Goal: Information Seeking & Learning: Learn about a topic

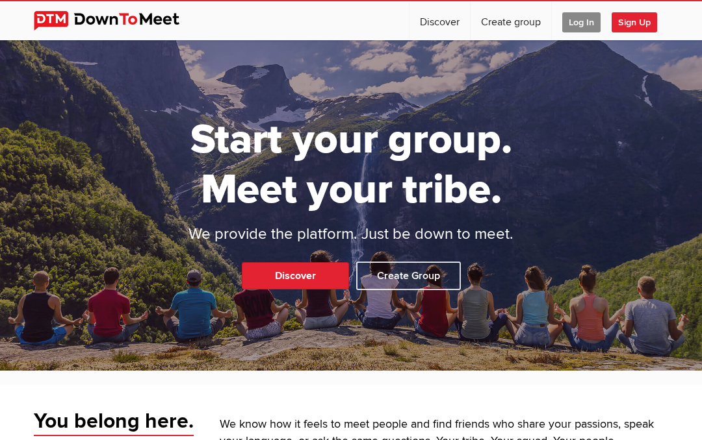
click at [567, 18] on span "Log In" at bounding box center [581, 22] width 38 height 20
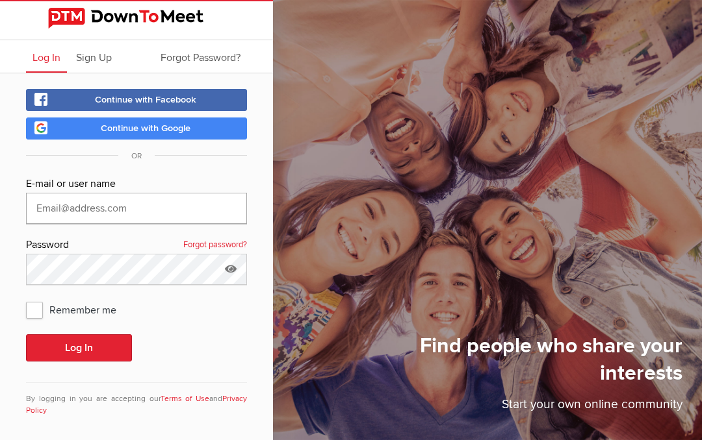
click at [74, 200] on input "text" at bounding box center [136, 208] width 221 height 31
type input "[EMAIL_ADDRESS][DOMAIN_NAME]"
click at [229, 274] on icon at bounding box center [230, 269] width 19 height 30
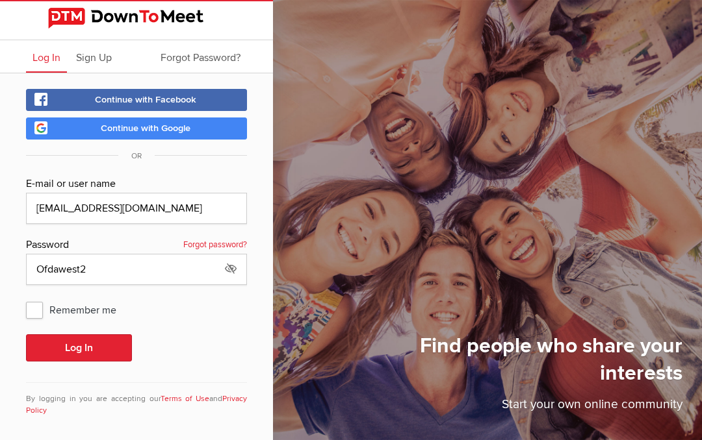
click at [103, 346] on button "Log In" at bounding box center [79, 348] width 106 height 27
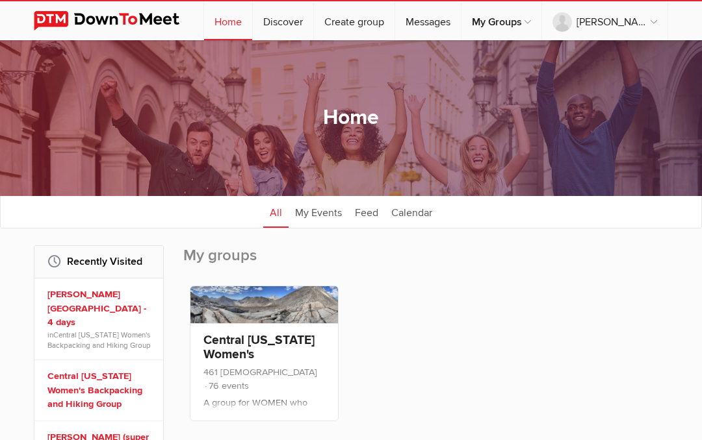
click at [313, 23] on link "Discover" at bounding box center [283, 20] width 60 height 39
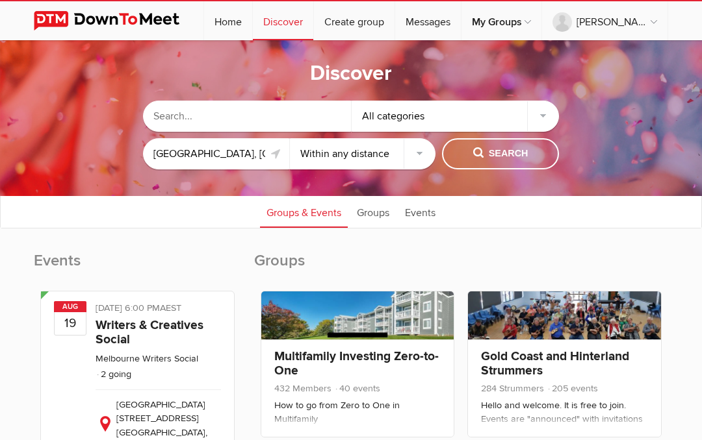
click at [546, 111] on div "All categories" at bounding box center [455, 116] width 208 height 31
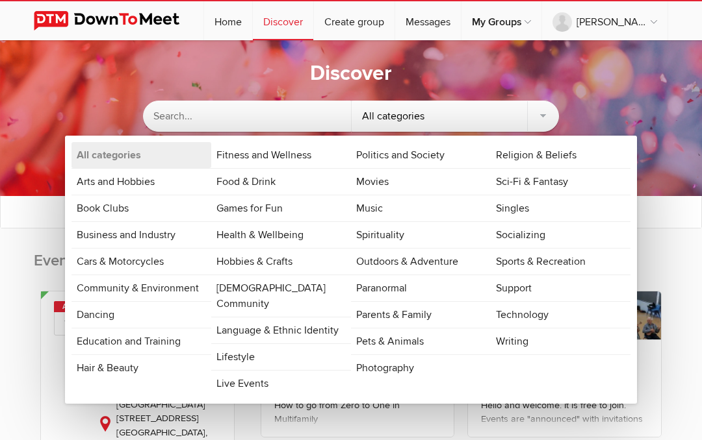
click at [430, 256] on link "Outdoors & Adventure" at bounding box center [421, 262] width 140 height 26
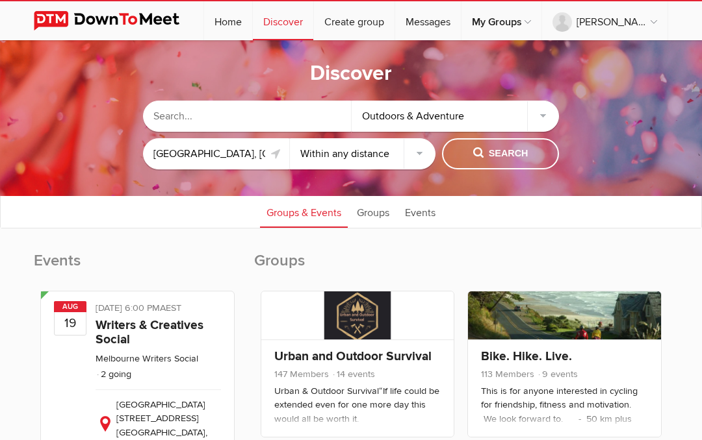
click at [548, 113] on div "Outdoors & Adventure" at bounding box center [455, 116] width 208 height 31
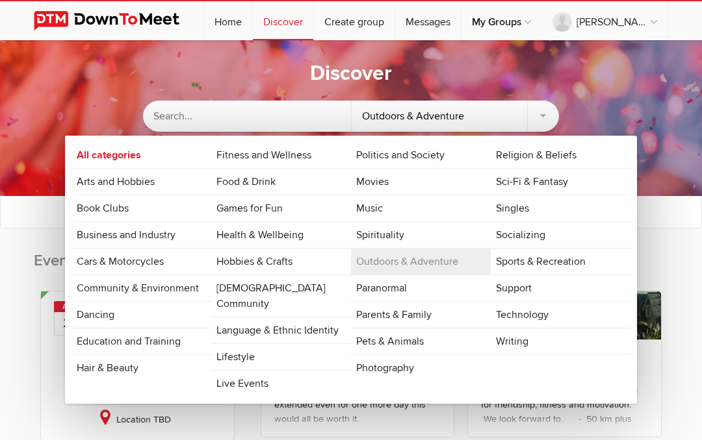
click at [519, 254] on link "Sports & Recreation" at bounding box center [561, 262] width 140 height 26
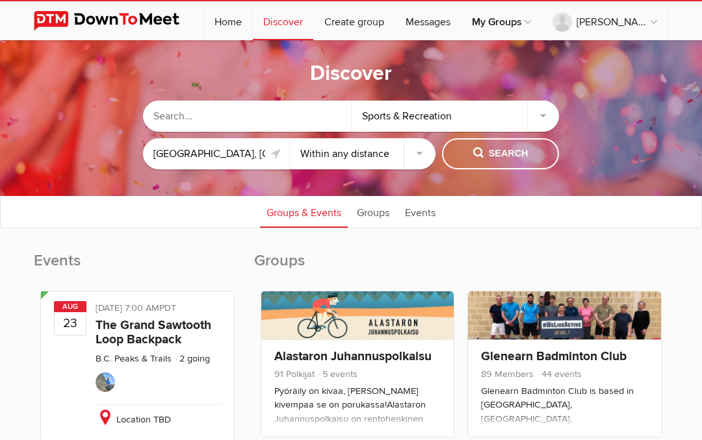
click at [415, 155] on select "Within 10 miles Within 25 miles Within 50 miles Within 100 miles Within any dis…" at bounding box center [363, 153] width 146 height 31
select select "50"
click at [223, 117] on input "text" at bounding box center [247, 116] width 208 height 31
type input "20 and 30’s"
click at [499, 155] on span "Search" at bounding box center [500, 154] width 55 height 14
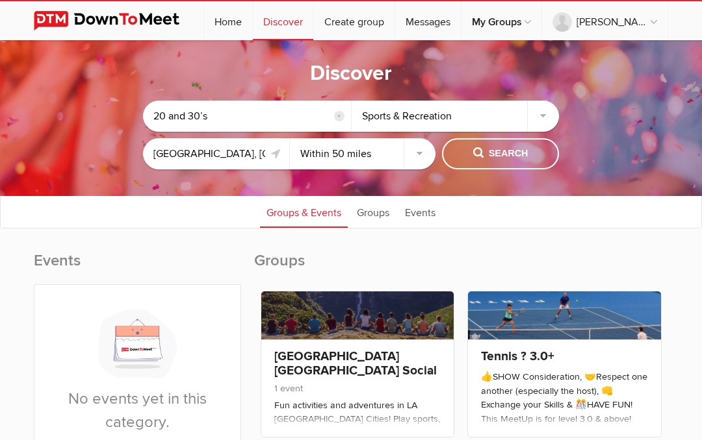
click at [376, 209] on link "Groups" at bounding box center [372, 212] width 45 height 32
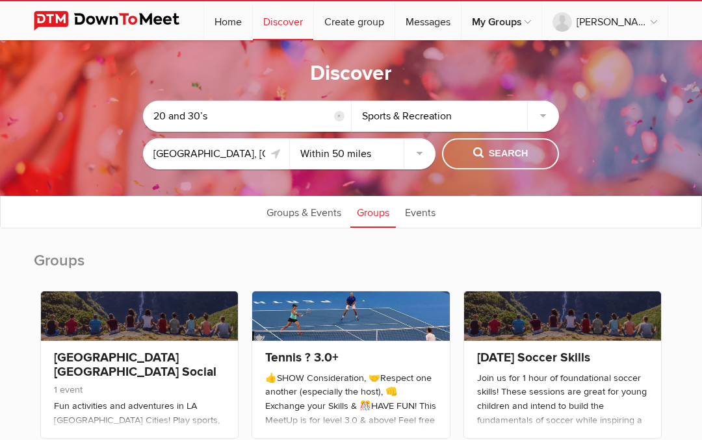
click at [541, 26] on link "My Groups" at bounding box center [501, 20] width 80 height 39
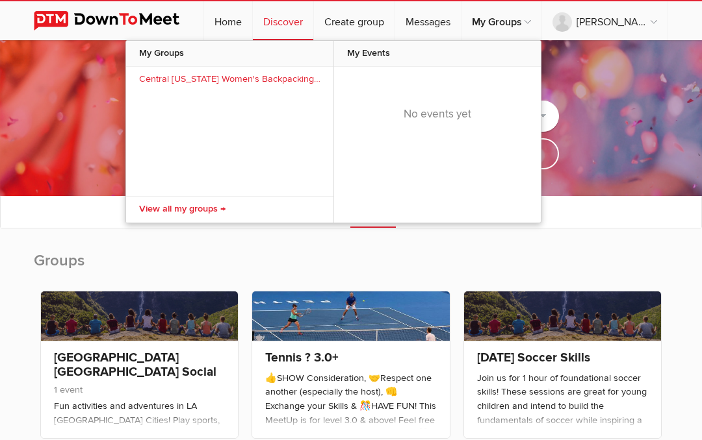
click at [541, 19] on link "My Groups" at bounding box center [501, 20] width 80 height 39
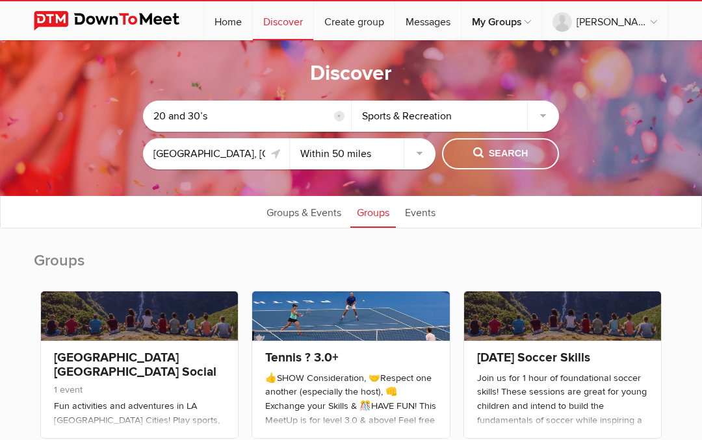
click at [646, 70] on div "Discover 20 and 30’s reset Sports & Recreation [GEOGRAPHIC_DATA], [GEOGRAPHIC_D…" at bounding box center [351, 118] width 702 height 156
click at [252, 16] on link "Home" at bounding box center [228, 20] width 48 height 39
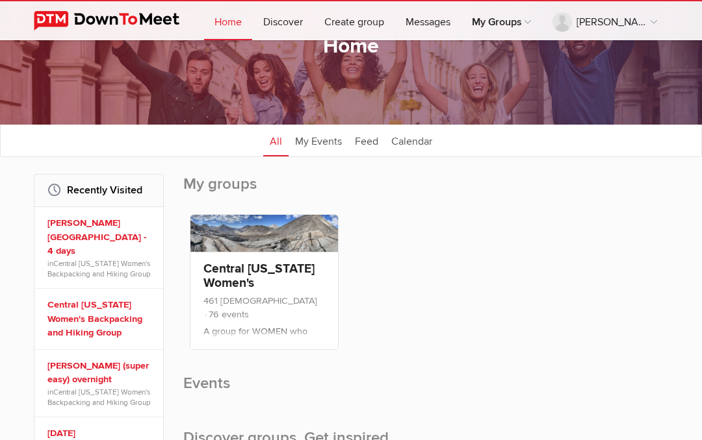
scroll to position [76, 0]
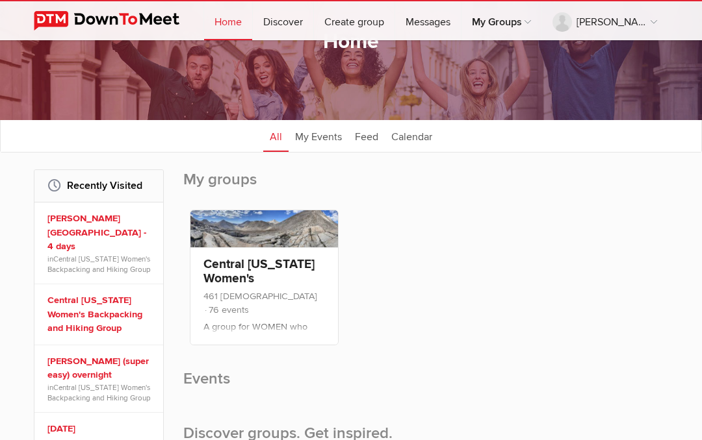
click at [77, 355] on link "[PERSON_NAME] (super easy) overnight" at bounding box center [100, 369] width 107 height 28
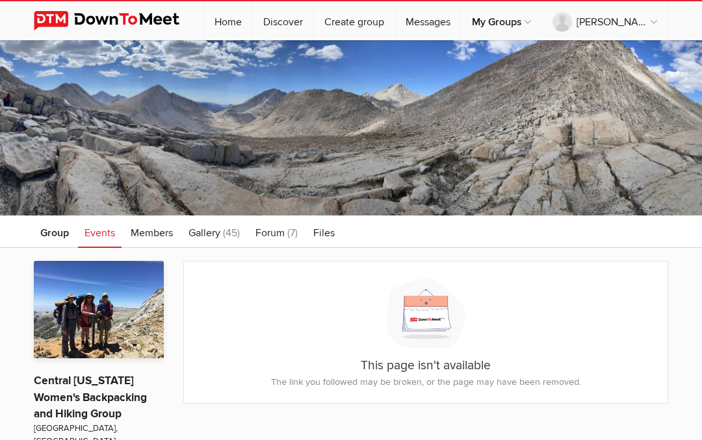
click at [153, 227] on span "Members" at bounding box center [152, 233] width 42 height 13
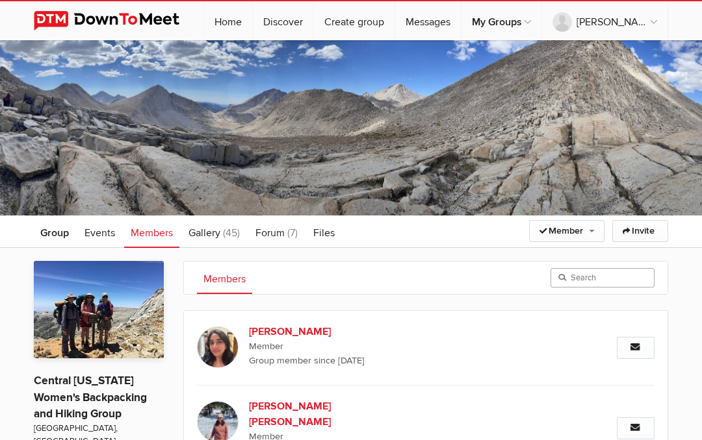
click at [588, 285] on input "search" at bounding box center [602, 277] width 104 height 19
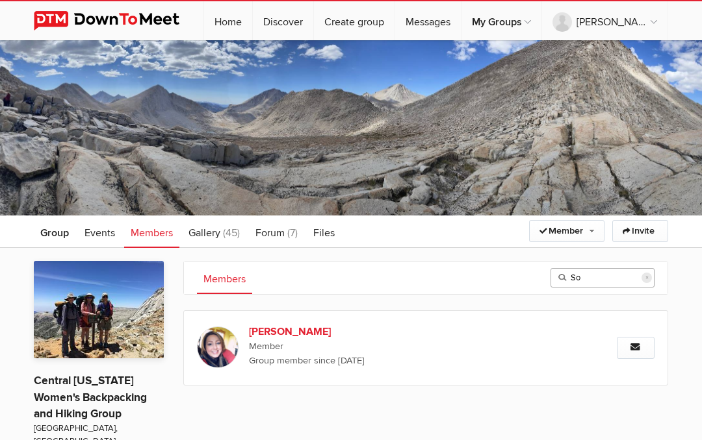
type input "S"
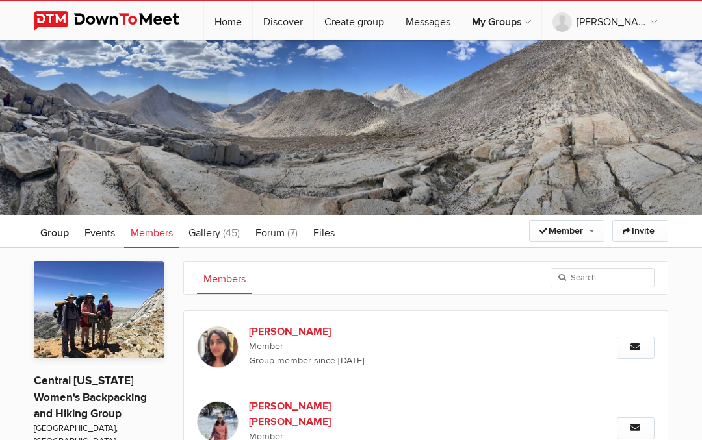
click at [103, 238] on span "Events" at bounding box center [99, 233] width 31 height 13
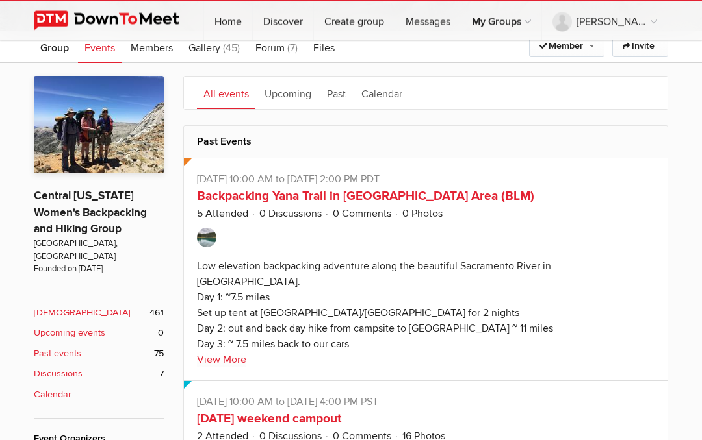
scroll to position [169, 0]
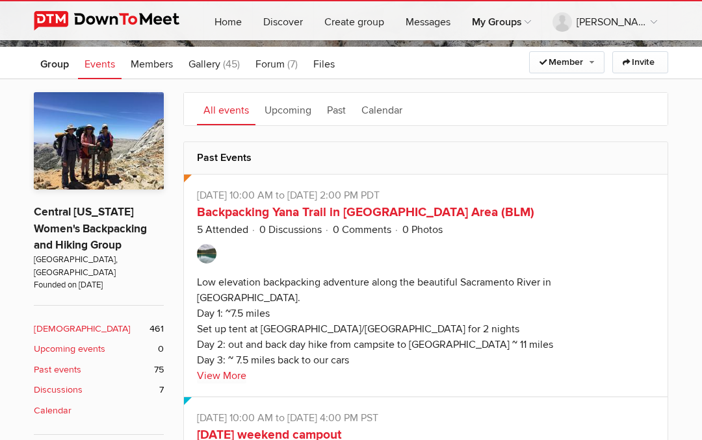
click at [295, 111] on link "Upcoming" at bounding box center [288, 109] width 60 height 32
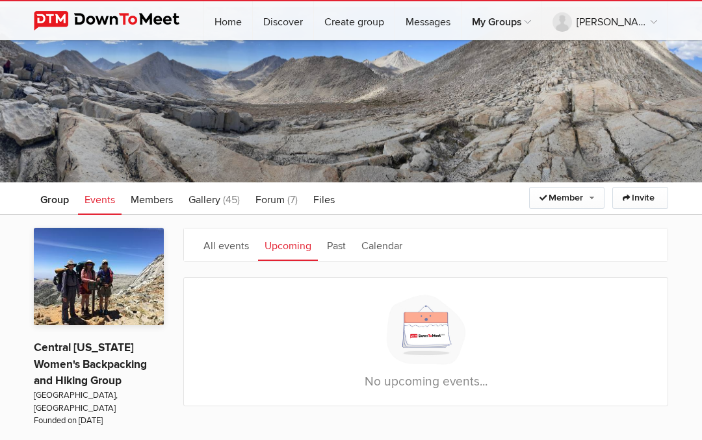
scroll to position [0, 0]
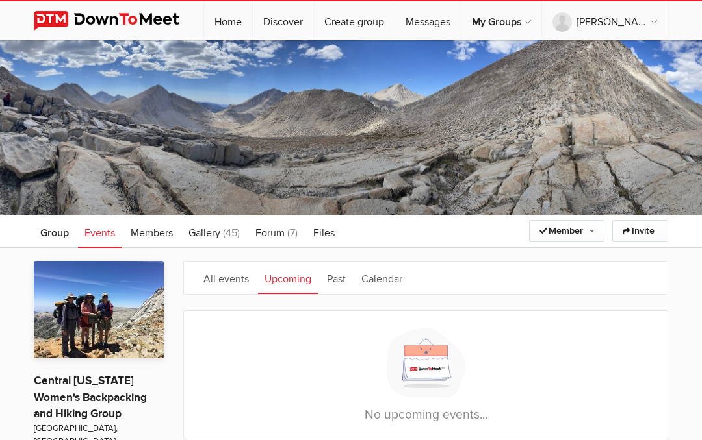
click at [252, 21] on link "Home" at bounding box center [228, 20] width 48 height 39
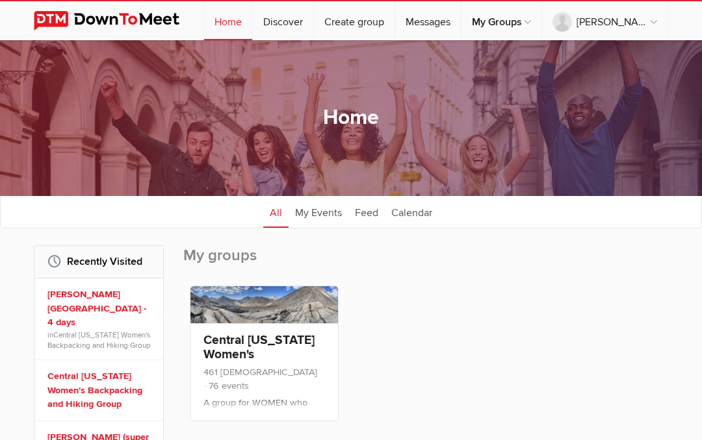
click at [313, 19] on link "Discover" at bounding box center [283, 20] width 60 height 39
select select "null"
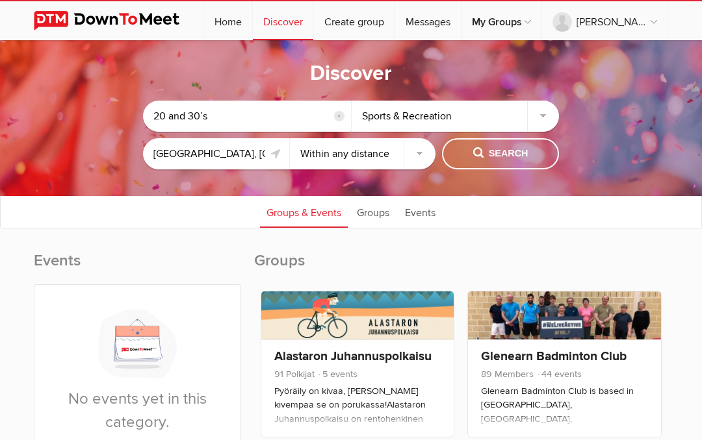
click at [160, 119] on input "20 and 30’s" at bounding box center [247, 116] width 208 height 31
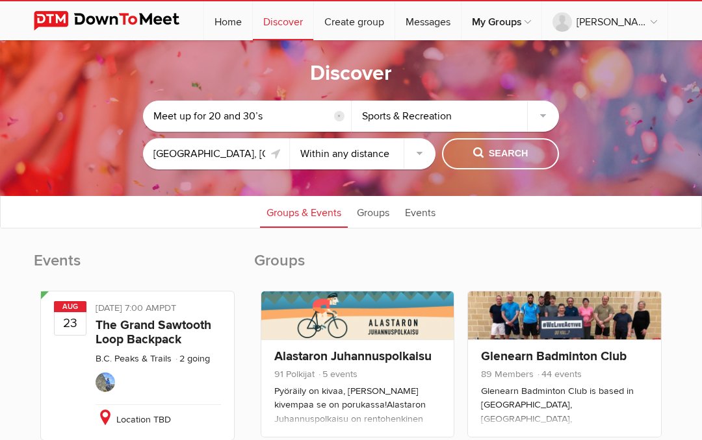
type input "Meet up for 20 and 30’s"
click at [508, 154] on span "Search" at bounding box center [500, 154] width 55 height 14
click at [510, 148] on span "Search" at bounding box center [500, 154] width 55 height 14
click at [394, 21] on link "Create group" at bounding box center [354, 20] width 81 height 39
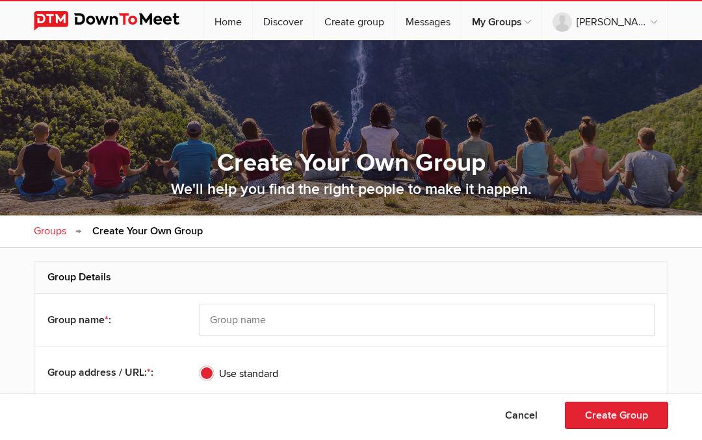
select select "[GEOGRAPHIC_DATA]"
type input "[GEOGRAPHIC_DATA]"
select select "CA"
click at [313, 18] on link "Discover" at bounding box center [283, 20] width 60 height 39
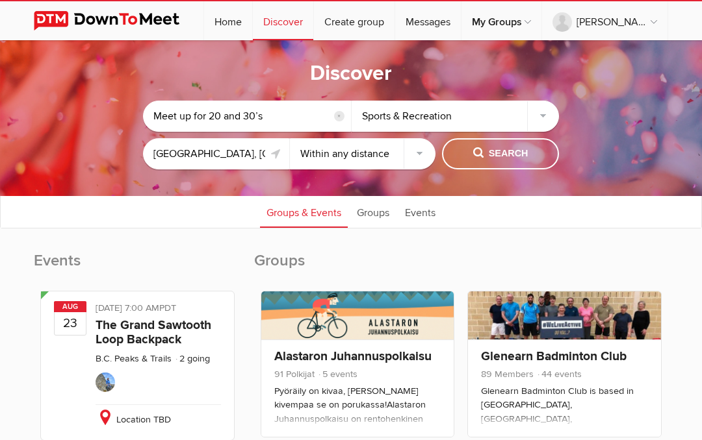
click at [541, 118] on div "Sports & Recreation" at bounding box center [455, 116] width 208 height 31
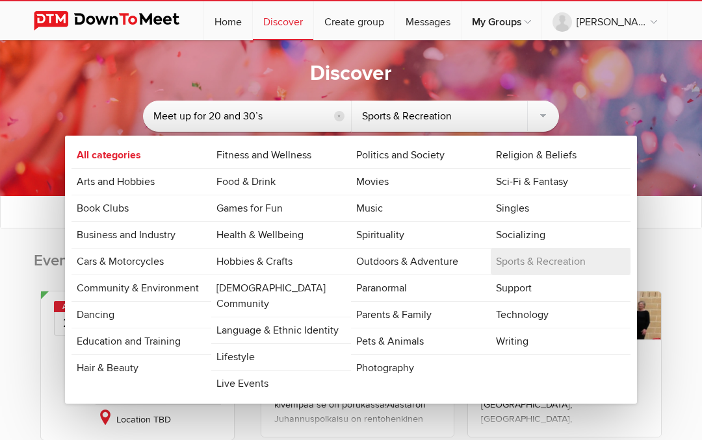
click at [383, 264] on link "Outdoors & Adventure" at bounding box center [421, 262] width 140 height 26
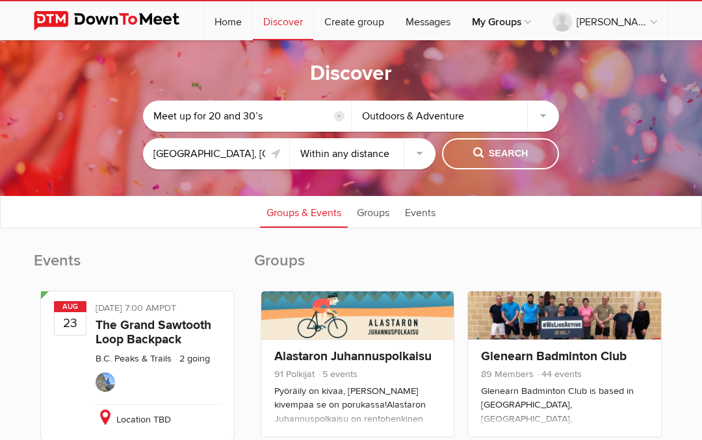
click at [499, 157] on span "Search" at bounding box center [500, 154] width 55 height 14
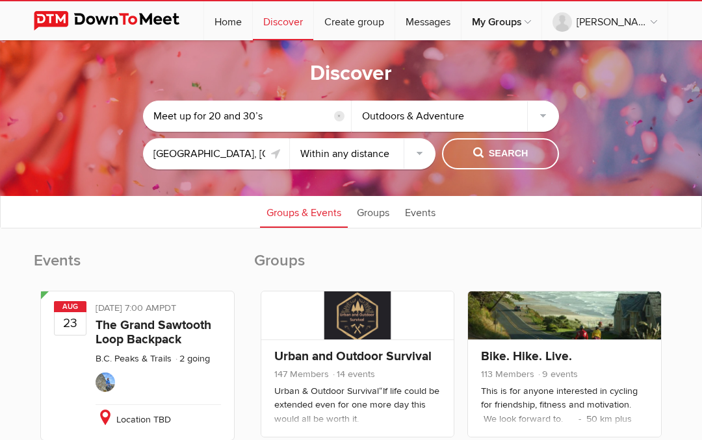
click at [418, 160] on select "Within 10 miles Within 25 miles Within 50 miles Within 100 miles Within any dis…" at bounding box center [363, 153] width 146 height 31
select select "50"
click at [513, 154] on span "Search" at bounding box center [500, 154] width 55 height 14
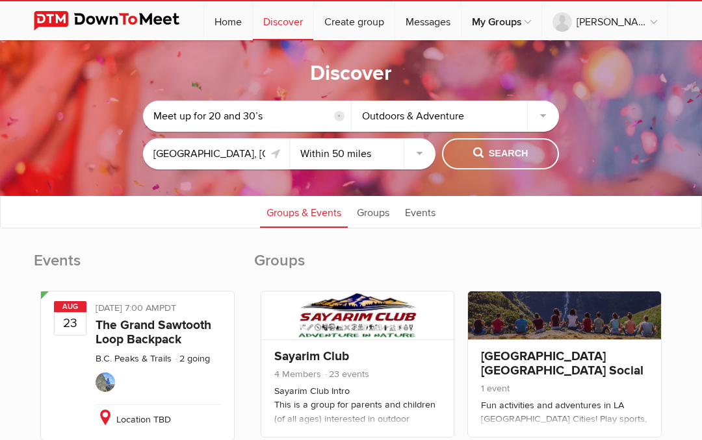
click at [526, 155] on span "Search" at bounding box center [500, 154] width 55 height 14
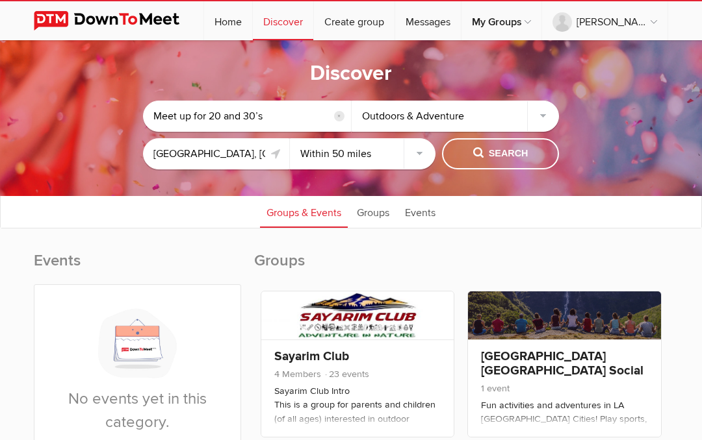
click at [429, 215] on link "Events" at bounding box center [420, 212] width 44 height 32
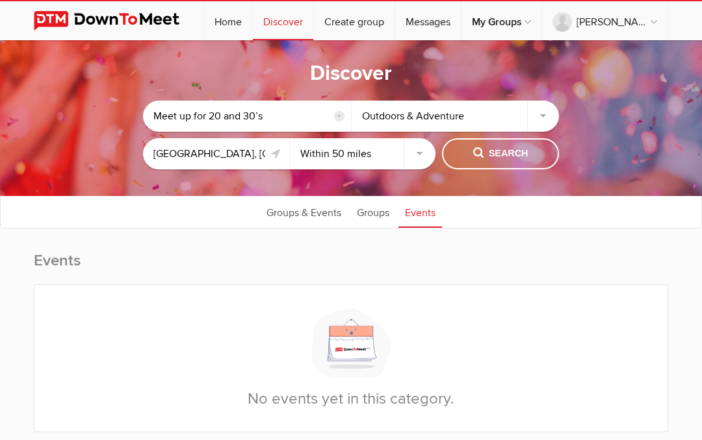
click at [374, 217] on link "Groups" at bounding box center [372, 212] width 45 height 32
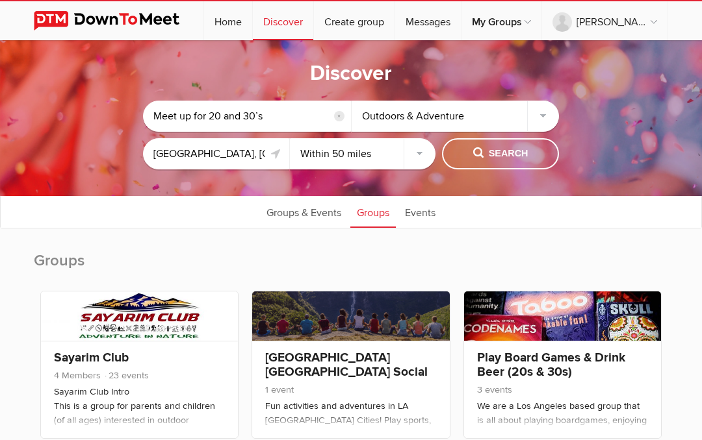
click at [539, 114] on div "Outdoors & Adventure" at bounding box center [455, 116] width 208 height 31
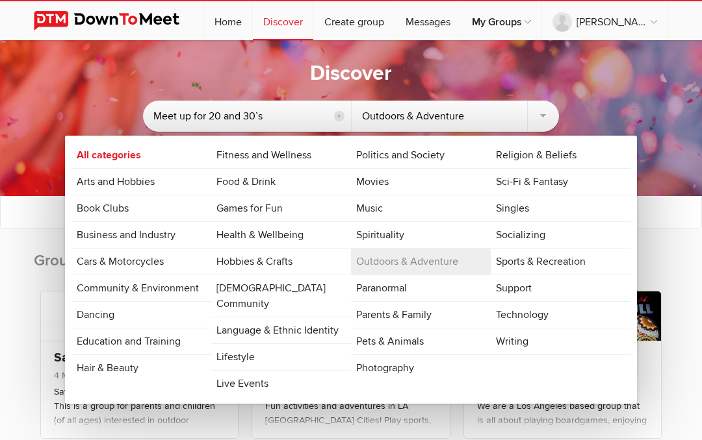
click at [297, 150] on link "Fitness and Wellness" at bounding box center [281, 155] width 140 height 26
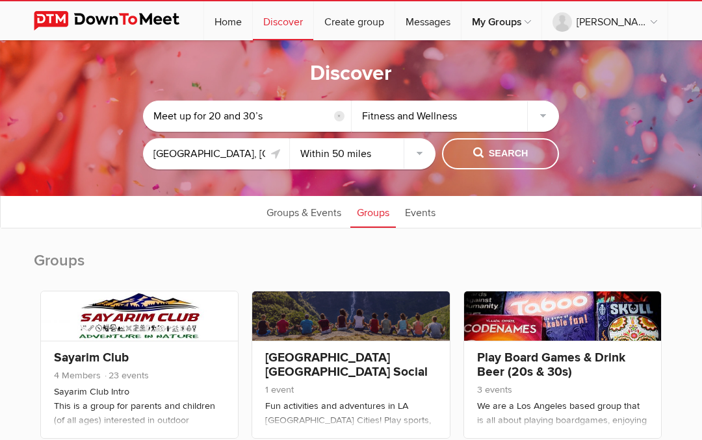
click at [520, 149] on span "Search" at bounding box center [500, 154] width 55 height 14
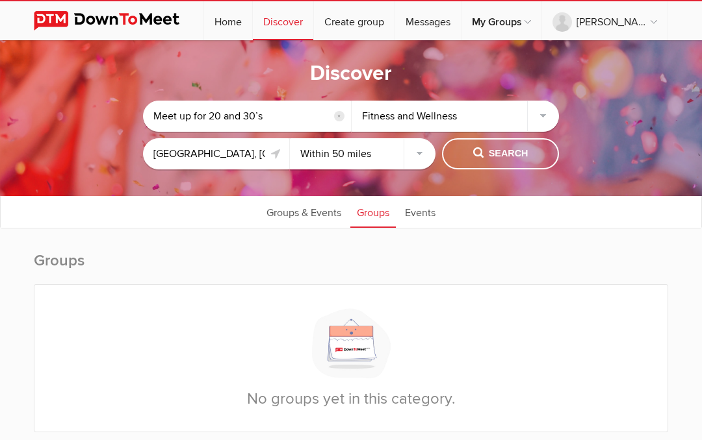
click at [542, 119] on div "Fitness and Wellness" at bounding box center [455, 116] width 208 height 31
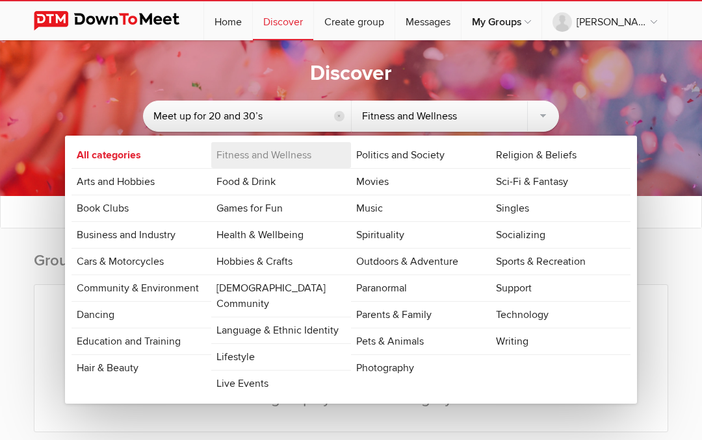
click at [277, 205] on link "Games for Fun" at bounding box center [281, 209] width 140 height 26
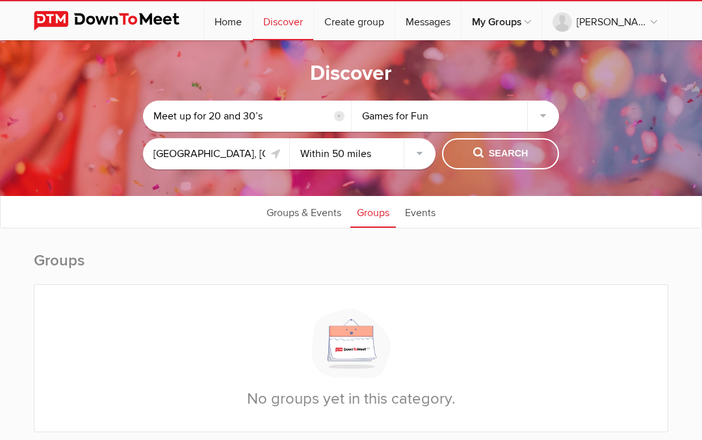
click at [517, 144] on button "Search" at bounding box center [500, 153] width 117 height 31
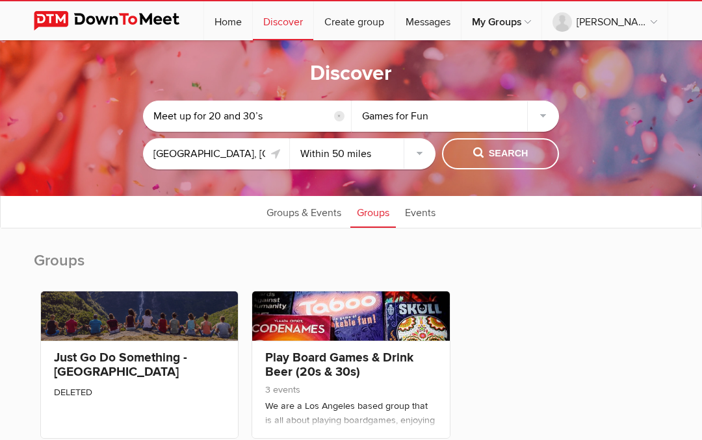
click at [535, 120] on div "Games for Fun" at bounding box center [455, 116] width 208 height 31
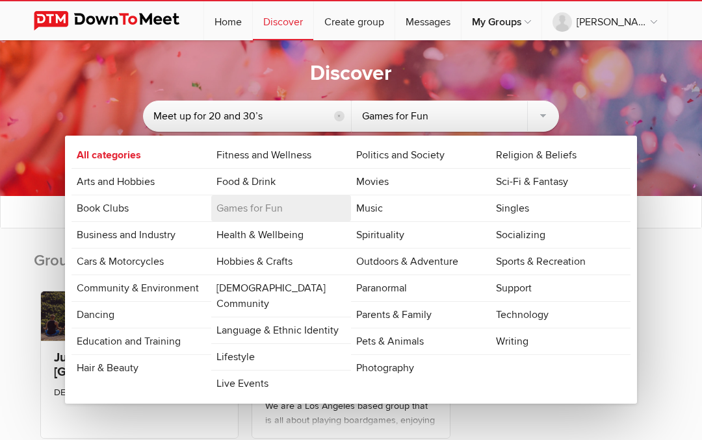
click at [429, 263] on link "Outdoors & Adventure" at bounding box center [421, 262] width 140 height 26
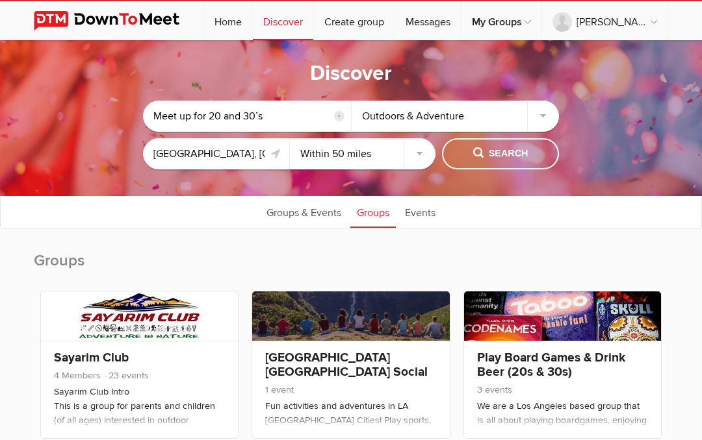
click at [544, 116] on div "Outdoors & Adventure" at bounding box center [455, 116] width 208 height 31
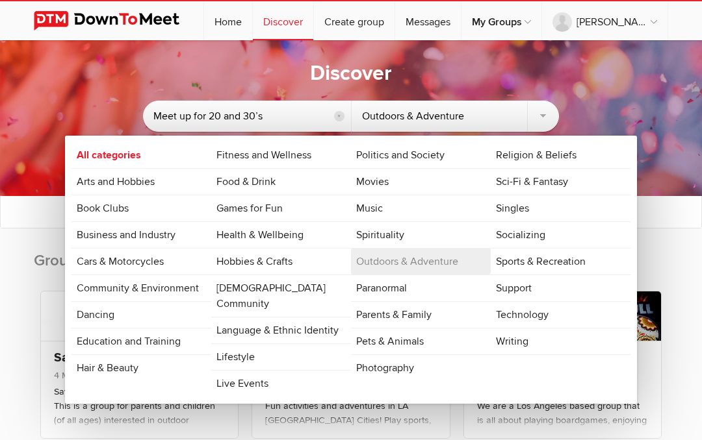
click at [416, 361] on link "Photography" at bounding box center [421, 368] width 140 height 26
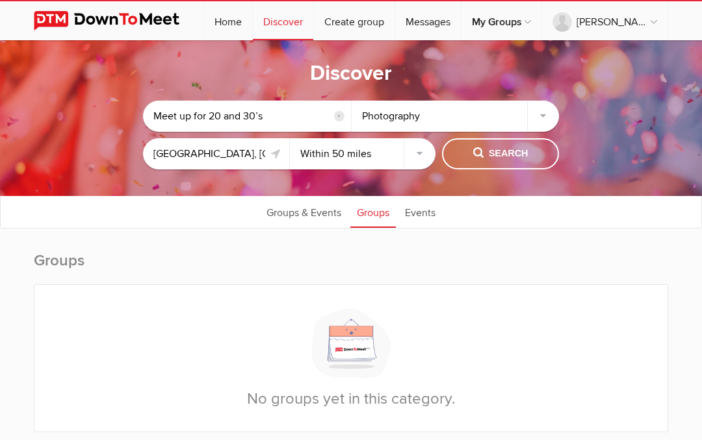
click at [546, 116] on div "Photography" at bounding box center [455, 116] width 208 height 31
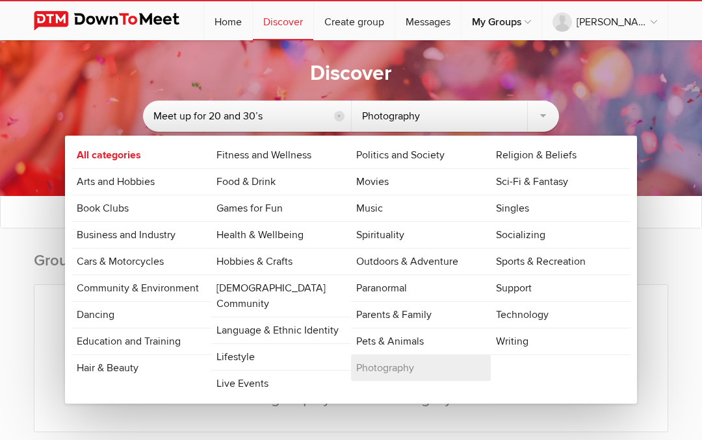
click at [555, 211] on link "Singles" at bounding box center [561, 209] width 140 height 26
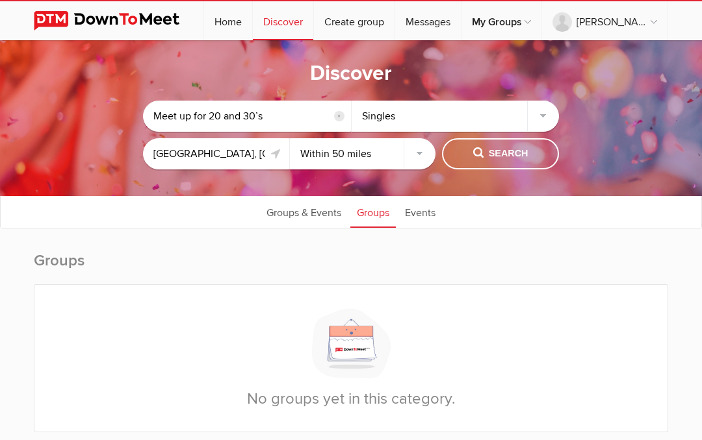
click at [533, 157] on button "Search" at bounding box center [500, 153] width 117 height 31
click at [544, 108] on div "Singles" at bounding box center [455, 116] width 208 height 31
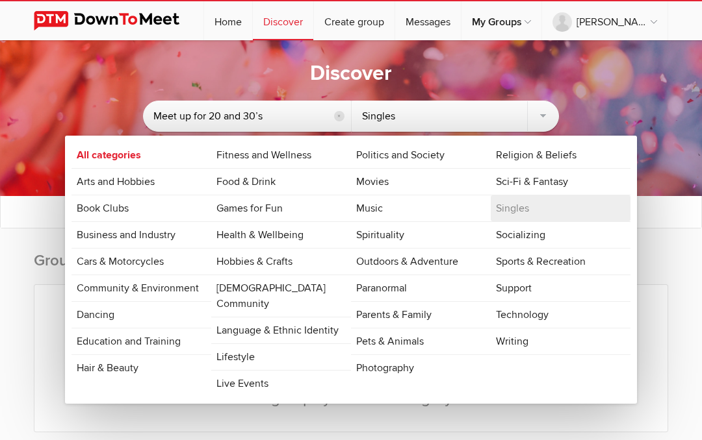
click at [561, 259] on link "Sports & Recreation" at bounding box center [561, 262] width 140 height 26
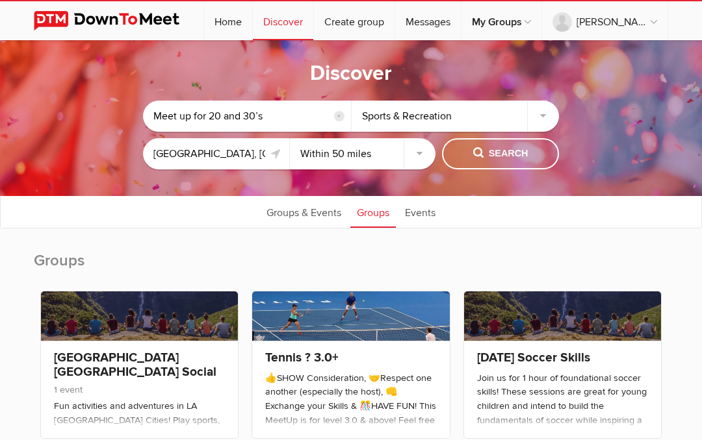
click at [508, 155] on span "Search" at bounding box center [500, 154] width 55 height 14
click at [538, 116] on div "Sports & Recreation" at bounding box center [455, 116] width 208 height 31
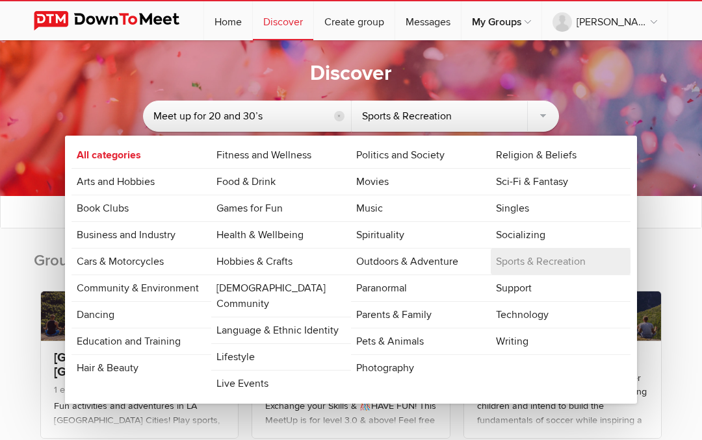
click at [626, 284] on link "Support" at bounding box center [561, 288] width 140 height 26
